Goal: Transaction & Acquisition: Purchase product/service

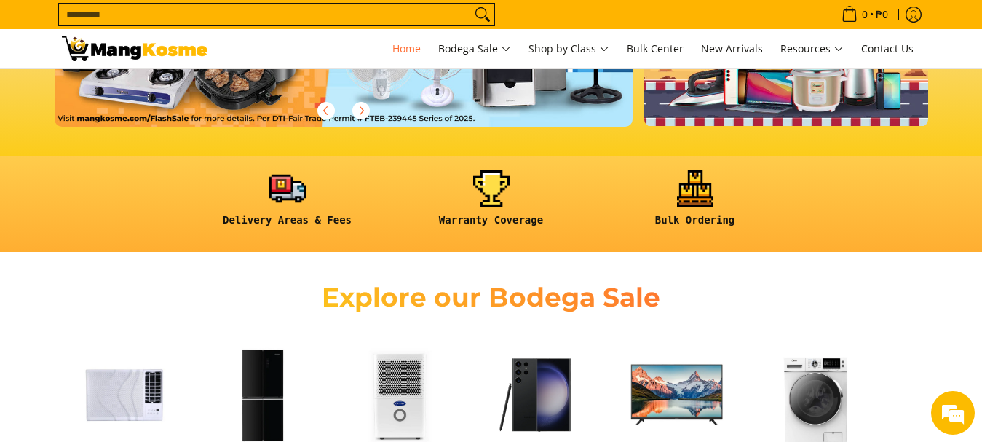
scroll to position [509, 0]
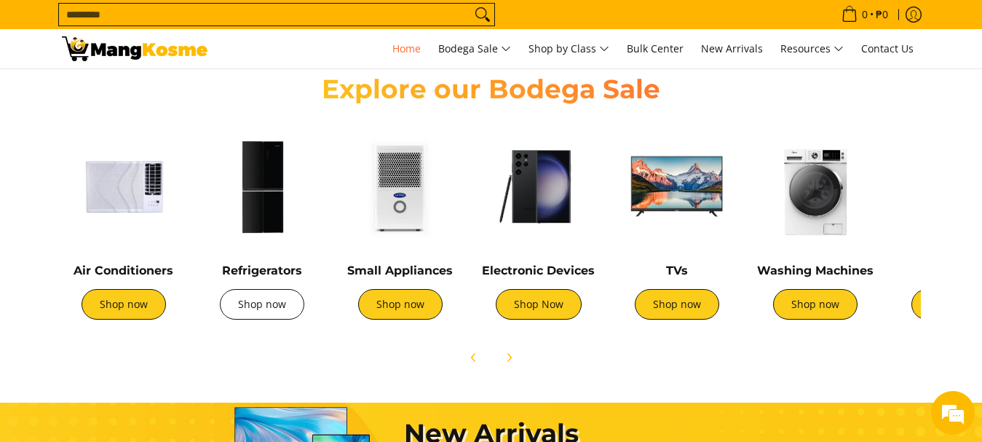
click at [256, 301] on link "Shop now" at bounding box center [262, 304] width 84 height 31
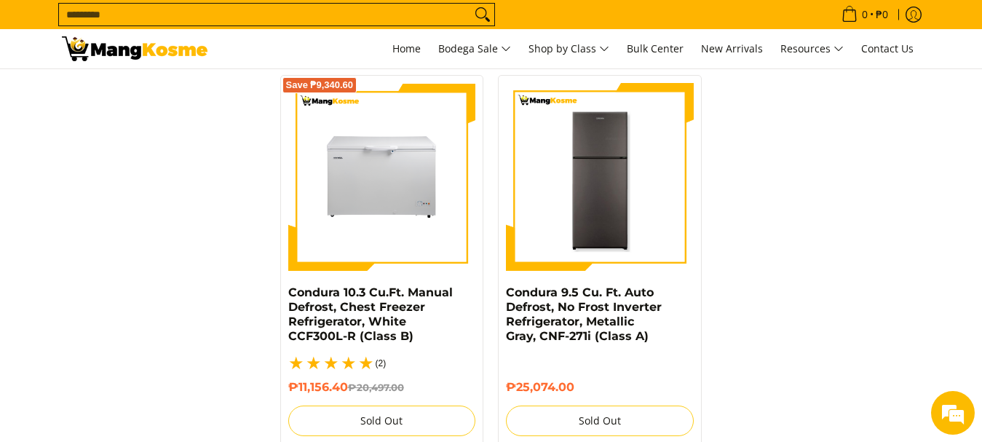
scroll to position [3202, 0]
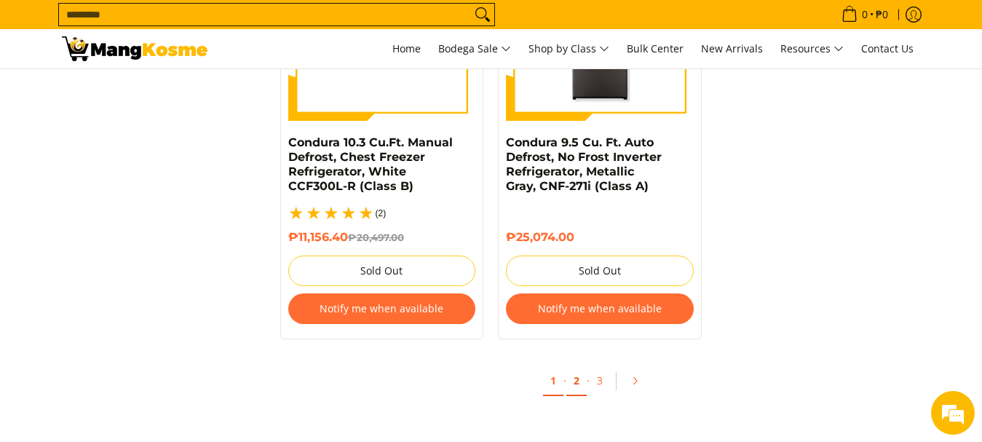
click at [582, 366] on link "2" at bounding box center [576, 381] width 20 height 30
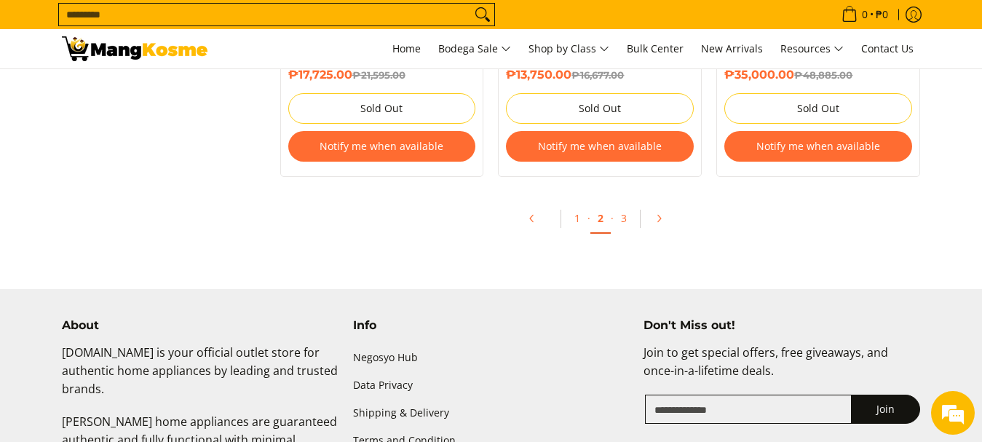
scroll to position [3348, 0]
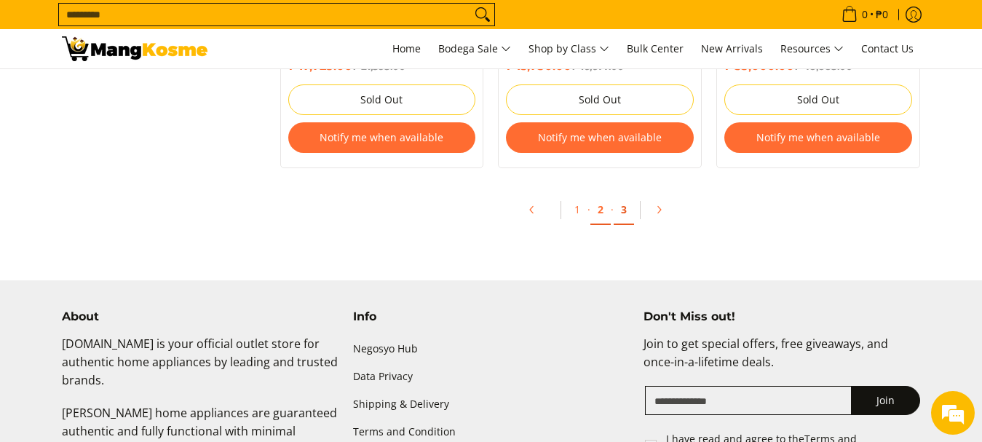
click at [627, 216] on link "3" at bounding box center [624, 210] width 20 height 30
